Goal: Transaction & Acquisition: Purchase product/service

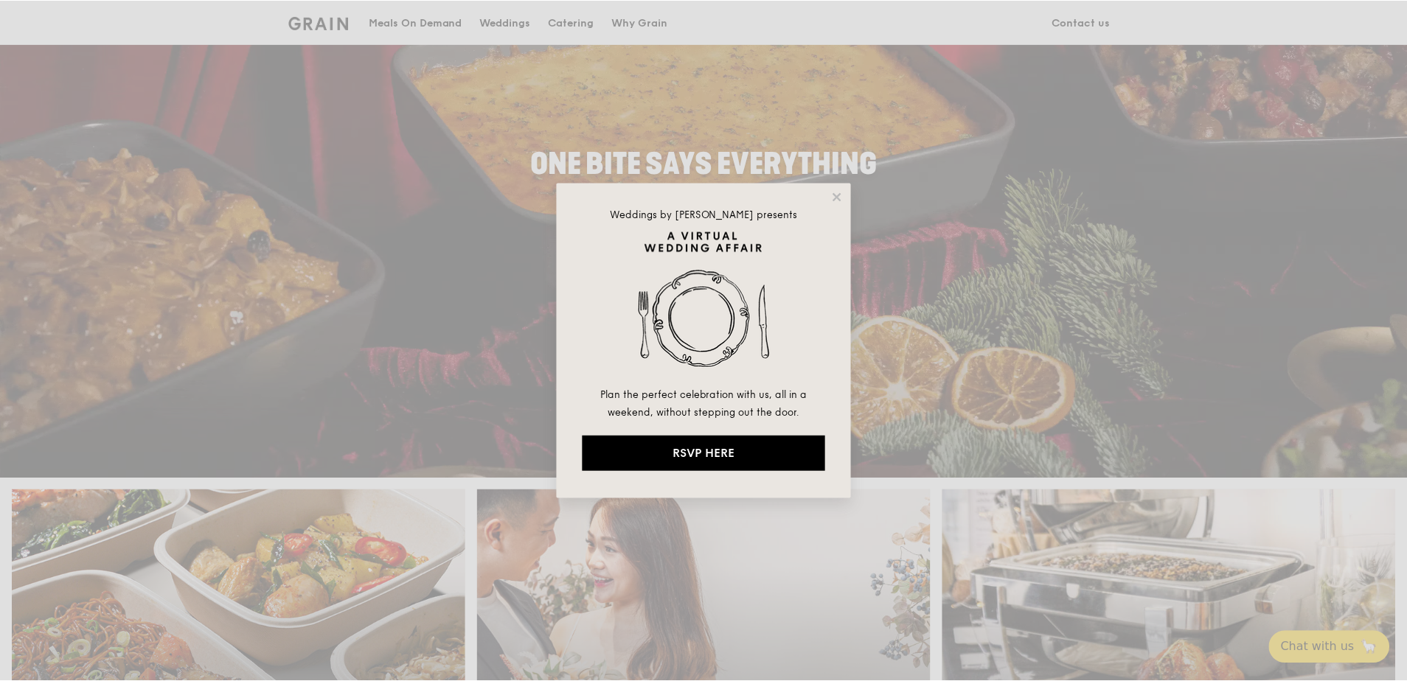
scroll to position [148, 0]
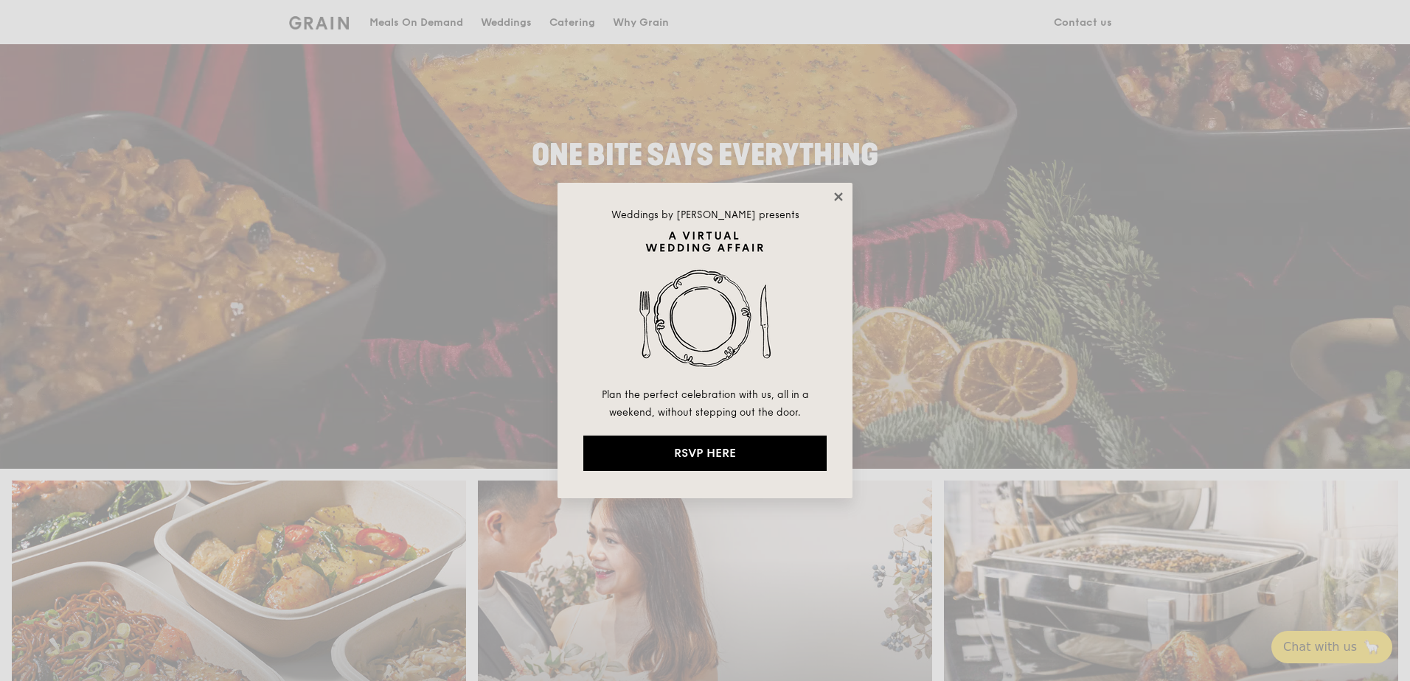
click at [838, 192] on icon at bounding box center [838, 196] width 13 height 13
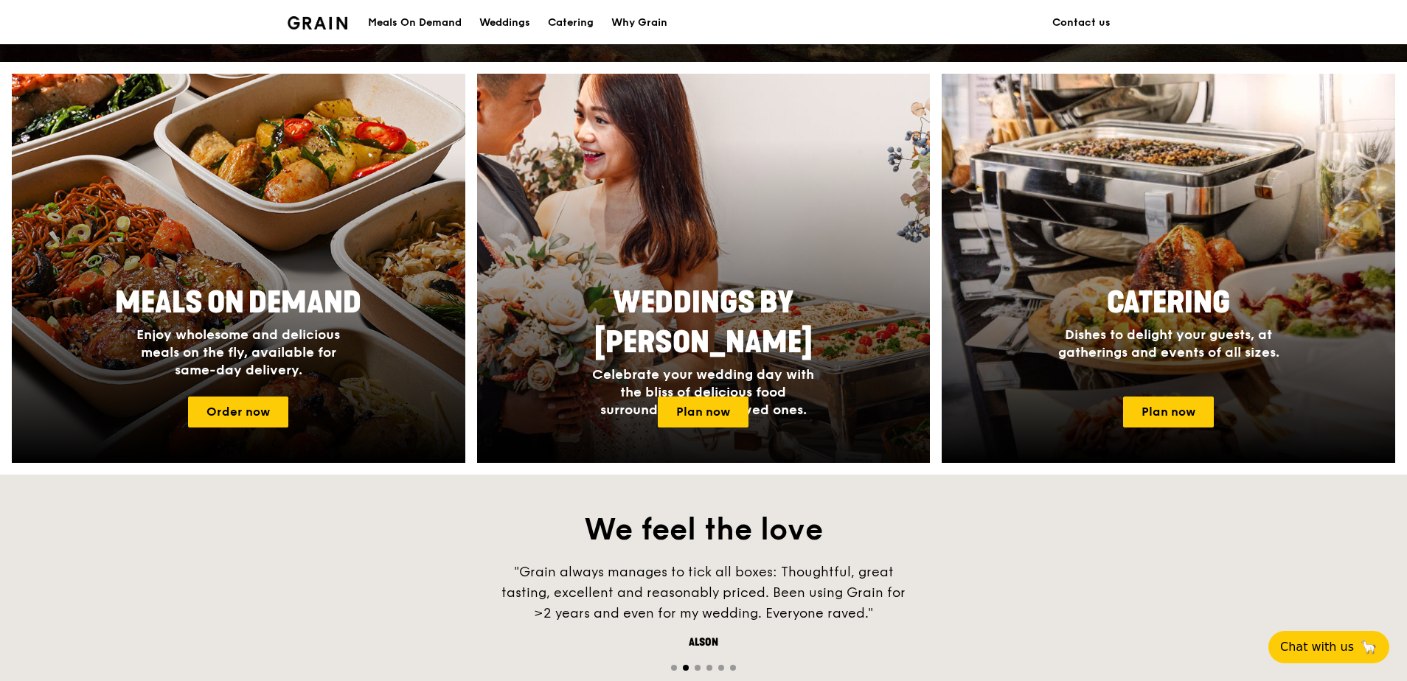
scroll to position [590, 0]
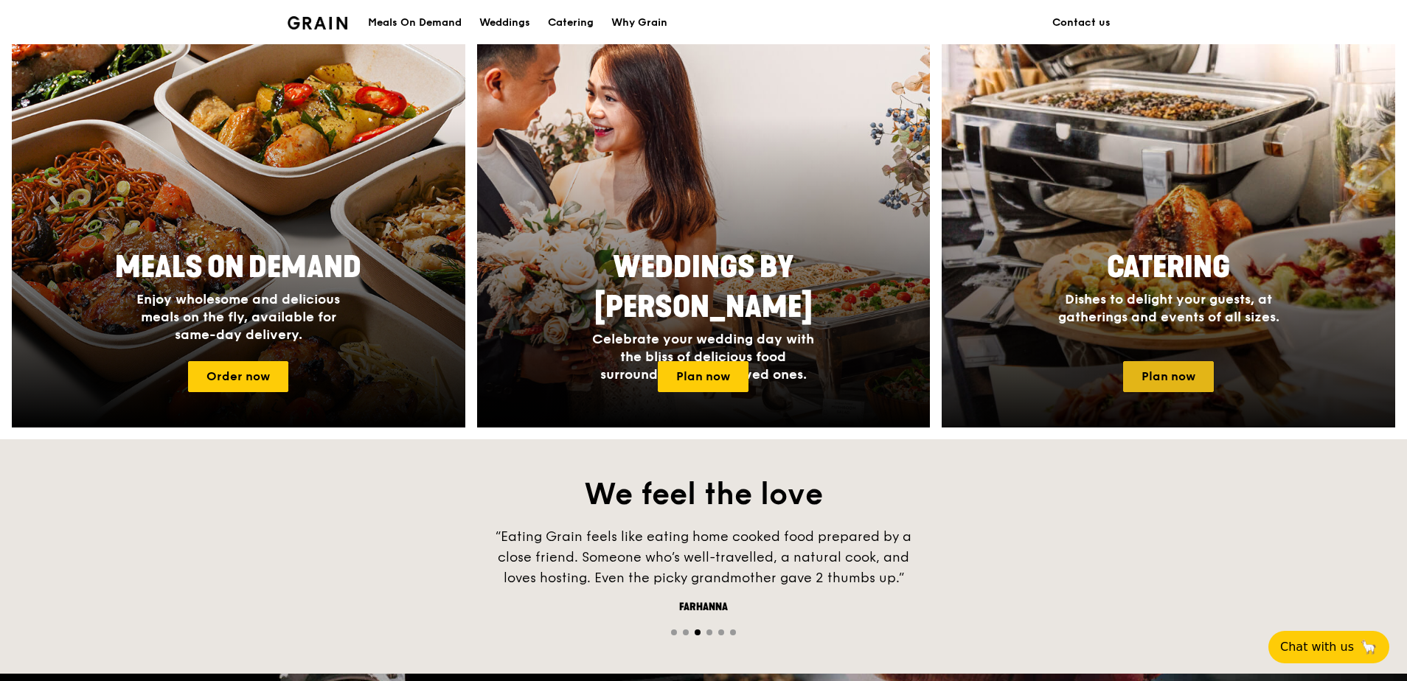
click at [1155, 370] on link "Plan now" at bounding box center [1168, 376] width 91 height 31
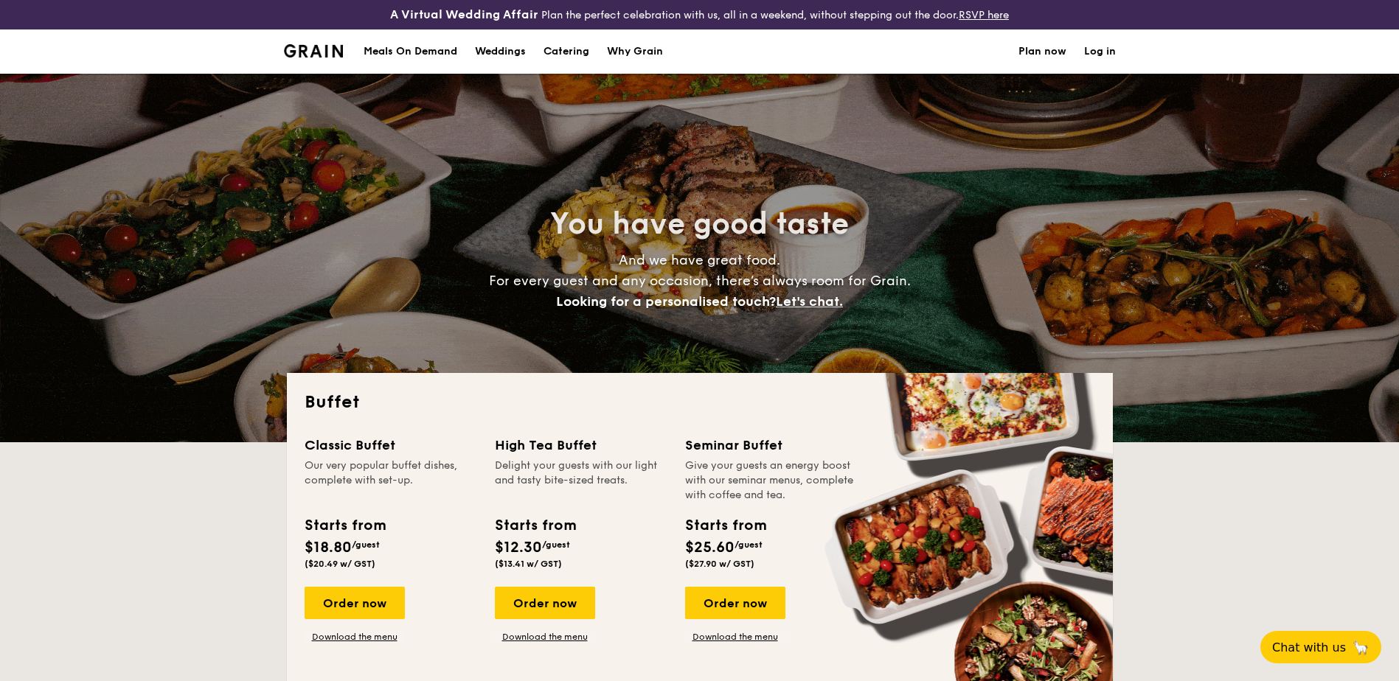
select select
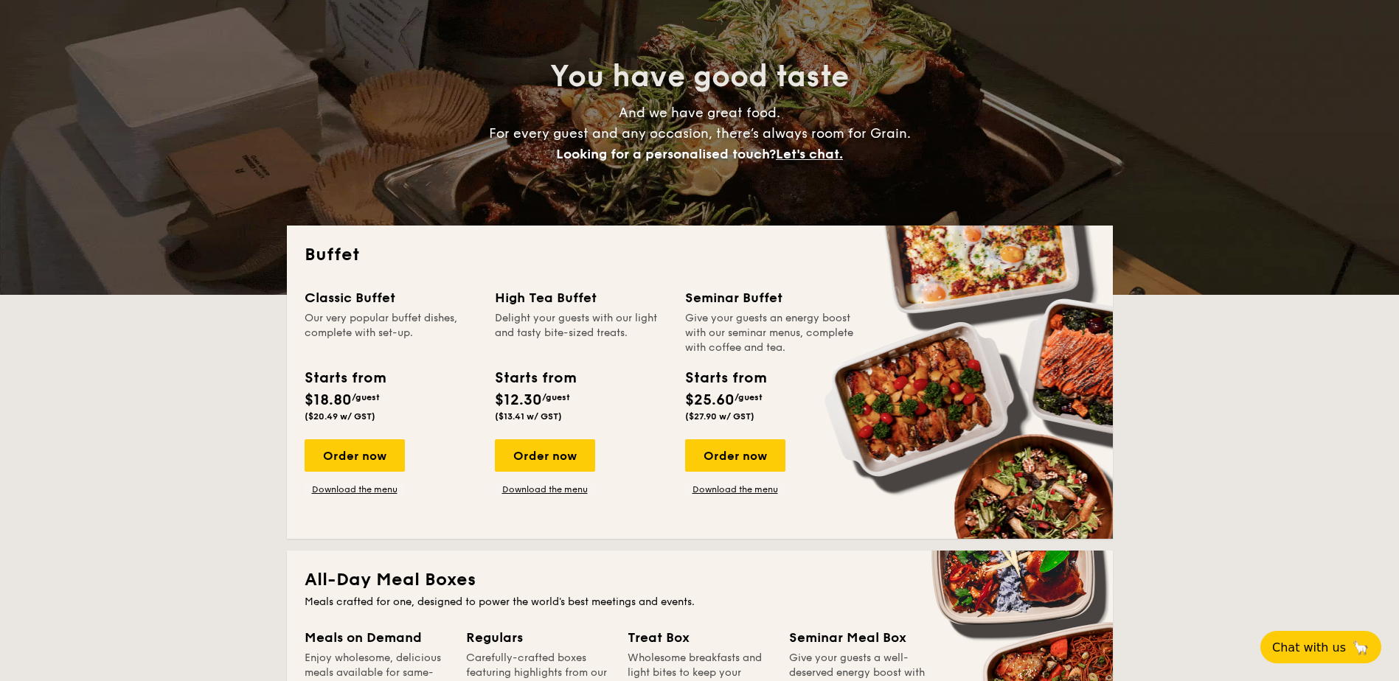
scroll to position [221, 0]
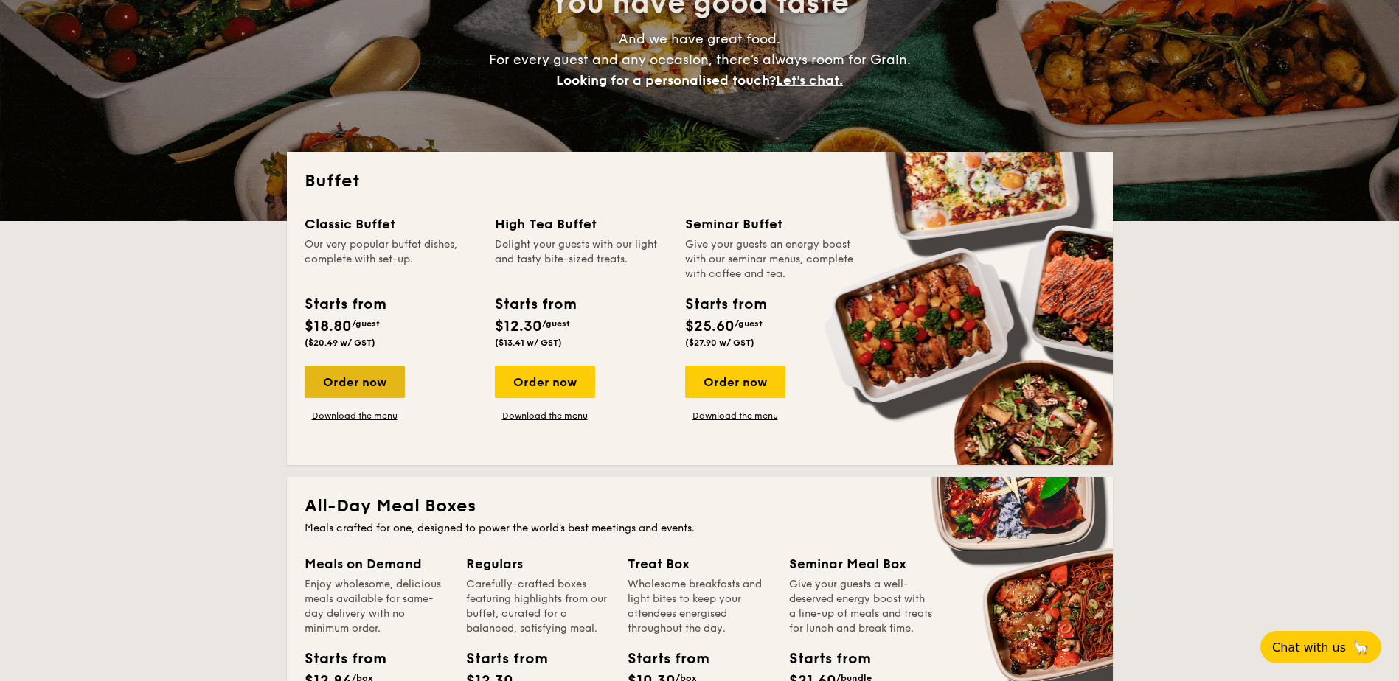
click at [355, 374] on div "Order now" at bounding box center [355, 382] width 100 height 32
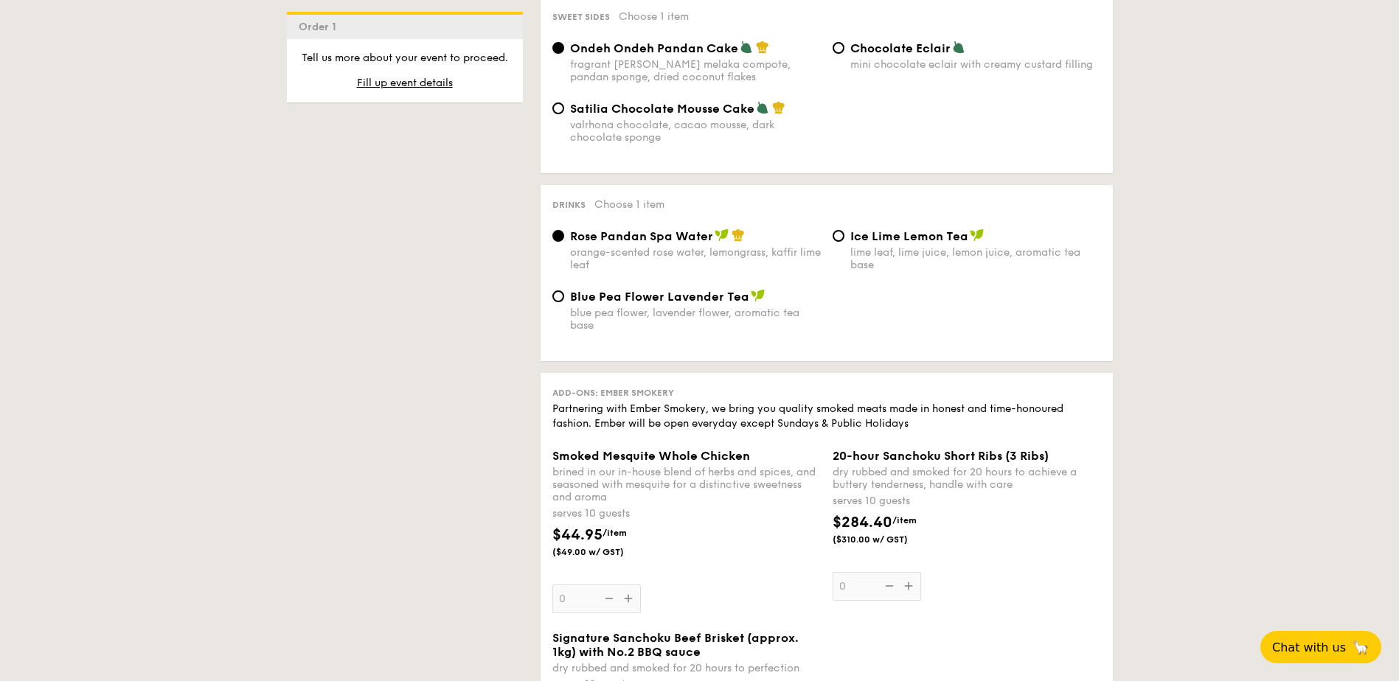
scroll to position [1549, 0]
